Goal: Information Seeking & Learning: Learn about a topic

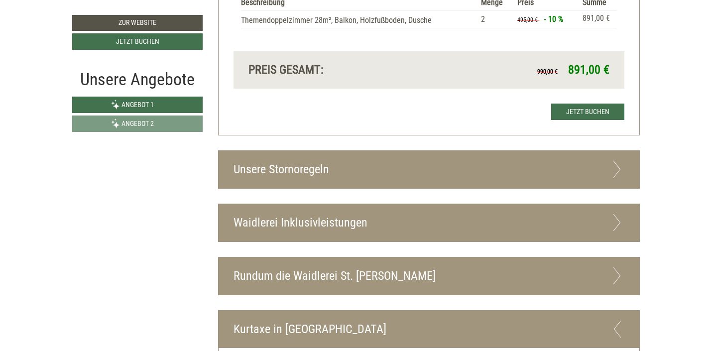
scroll to position [1608, 0]
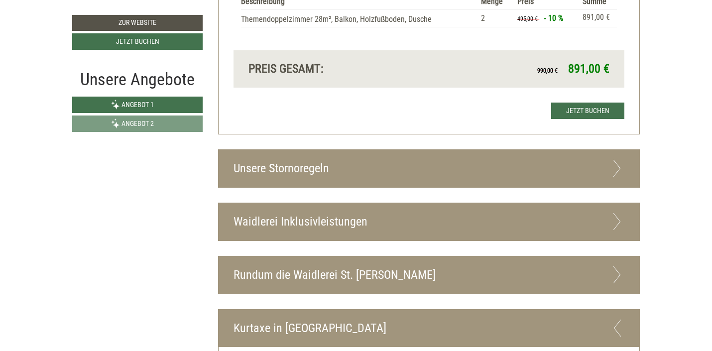
click at [330, 207] on div "Waidlerei Inklusivleistungen" at bounding box center [429, 221] width 421 height 37
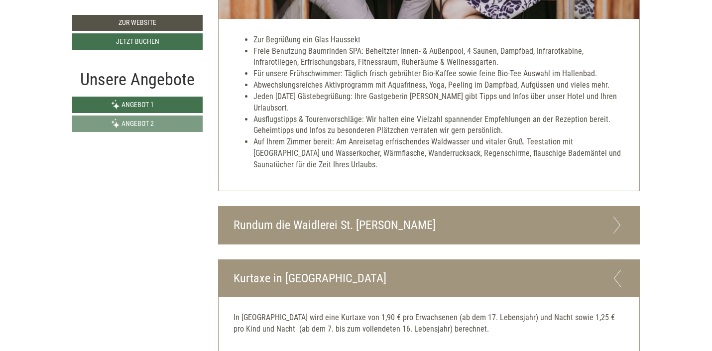
scroll to position [2046, 0]
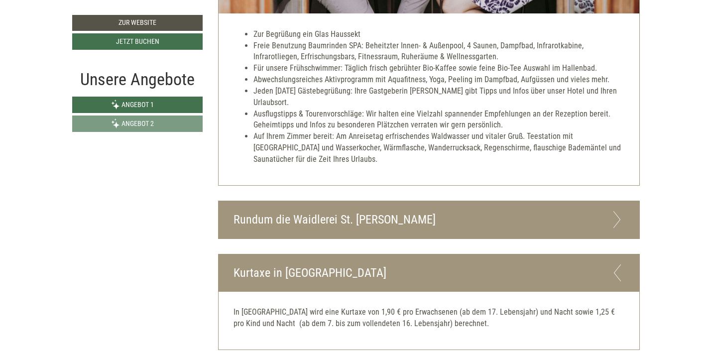
click at [330, 210] on div "Rundum die Waidlerei St. [PERSON_NAME]" at bounding box center [429, 219] width 421 height 37
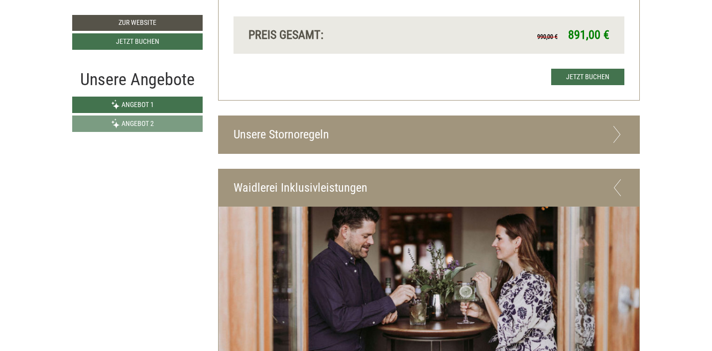
scroll to position [1642, 0]
click at [330, 174] on div "Waidlerei Inklusivleistungen" at bounding box center [429, 188] width 421 height 37
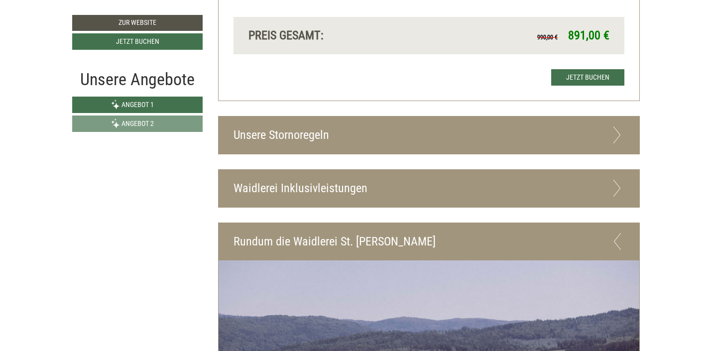
click at [336, 173] on div "Waidlerei Inklusivleistungen" at bounding box center [429, 188] width 421 height 37
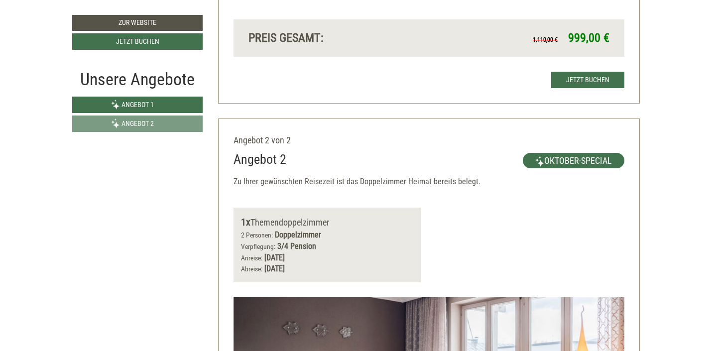
scroll to position [1015, 0]
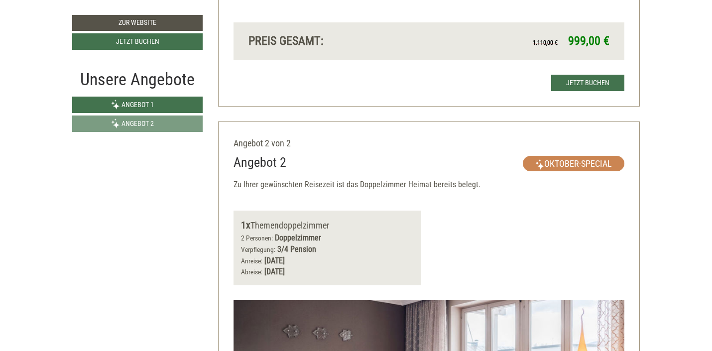
click at [588, 156] on span "Oktober-Special" at bounding box center [574, 163] width 102 height 15
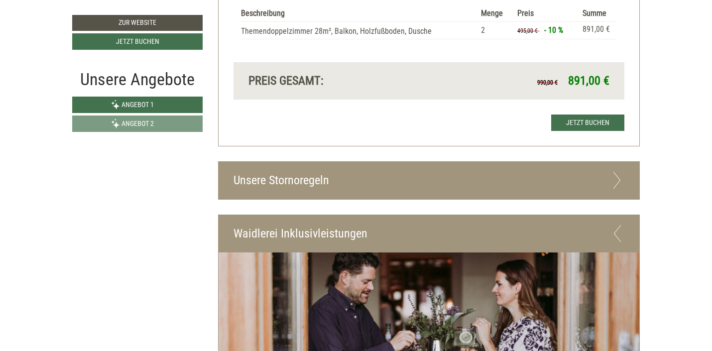
scroll to position [1597, 0]
click at [323, 167] on div "Unsere Stornoregeln" at bounding box center [429, 179] width 421 height 37
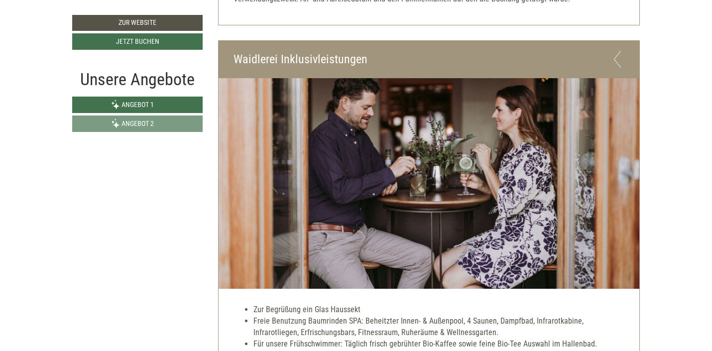
scroll to position [2259, 0]
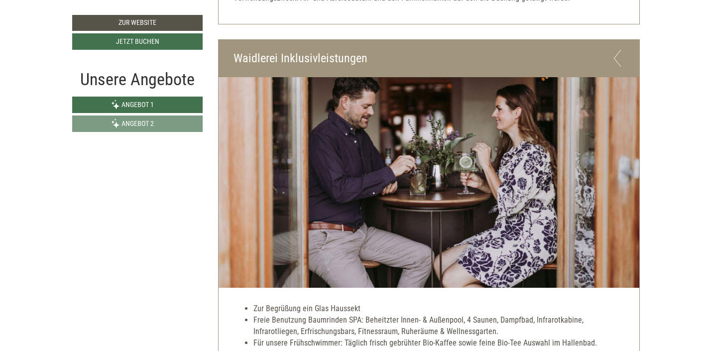
click at [341, 48] on div "Waidlerei Inklusivleistungen" at bounding box center [429, 58] width 421 height 37
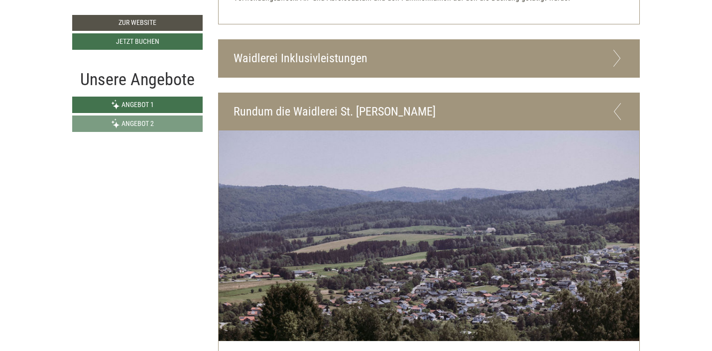
click at [619, 50] on icon at bounding box center [617, 58] width 14 height 17
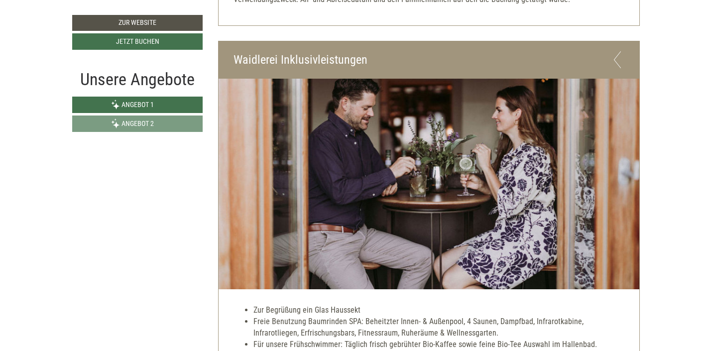
scroll to position [2244, 0]
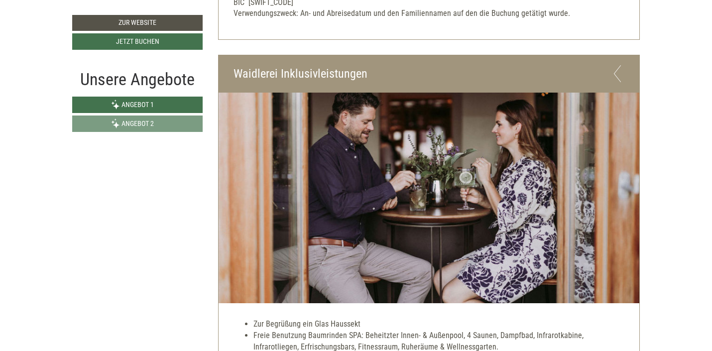
click at [614, 65] on icon at bounding box center [617, 73] width 14 height 17
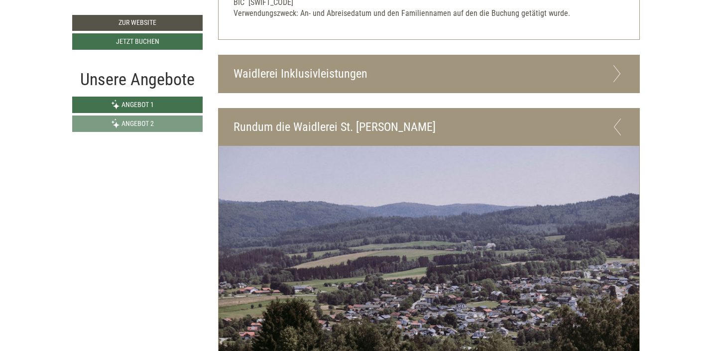
click at [502, 77] on div "Waidlerei Inklusivleistungen" at bounding box center [429, 73] width 421 height 37
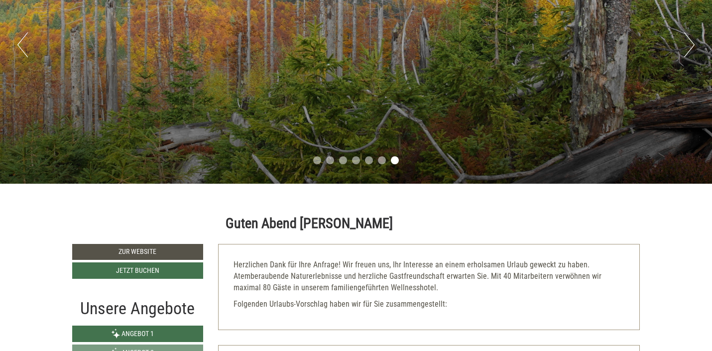
scroll to position [0, 0]
